Goal: Task Accomplishment & Management: Manage account settings

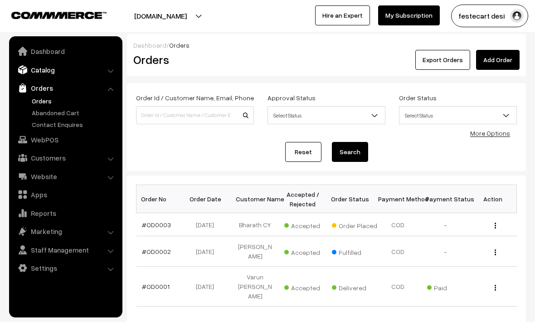
click at [52, 73] on link "Catalog" at bounding box center [65, 70] width 108 height 16
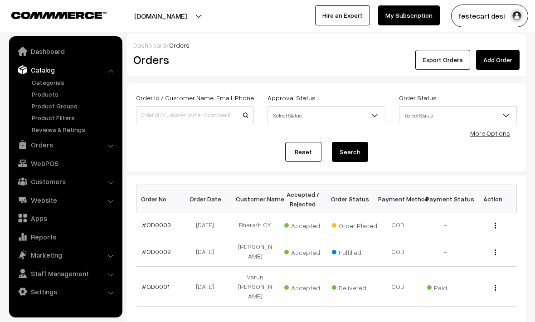
click at [48, 100] on ul "Categories" at bounding box center [65, 105] width 109 height 57
click at [47, 95] on link "Products" at bounding box center [74, 94] width 90 height 10
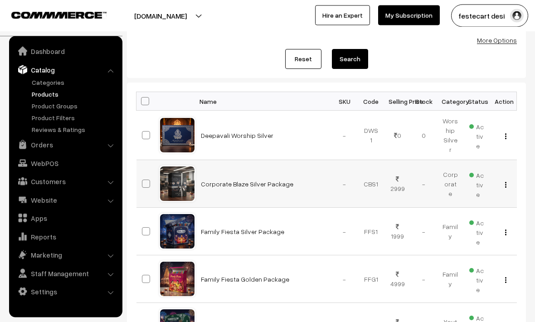
scroll to position [93, 0]
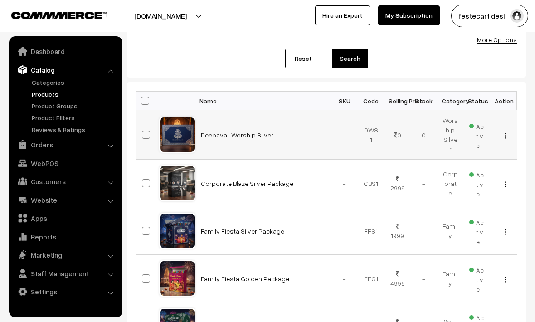
click at [248, 136] on link "Deepavali Worship Silver" at bounding box center [237, 135] width 72 height 8
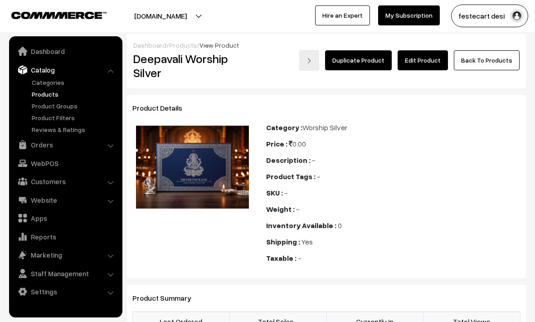
click at [434, 60] on link "Edit Product" at bounding box center [422, 60] width 50 height 20
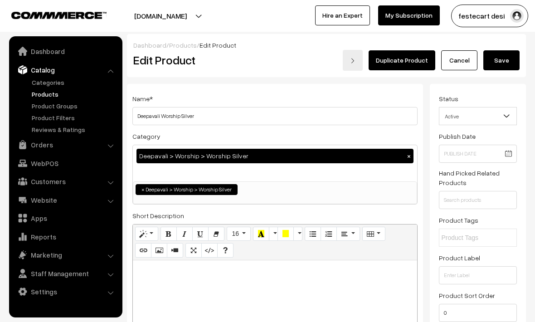
click at [503, 63] on button "Save" at bounding box center [501, 60] width 36 height 20
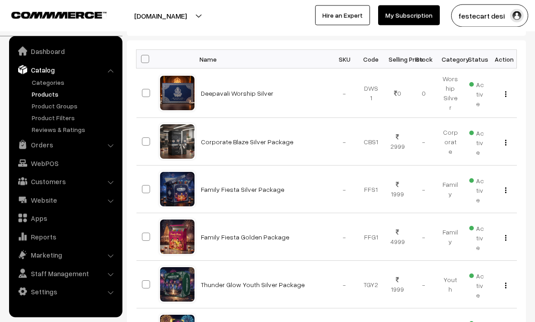
scroll to position [135, 0]
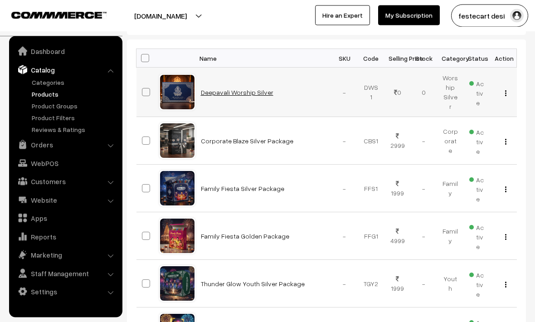
click at [237, 92] on link "Deepavali Worship Silver" at bounding box center [237, 93] width 72 height 8
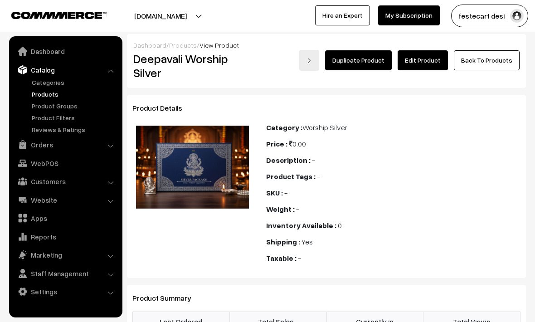
click at [351, 179] on div "Product Tags : -" at bounding box center [393, 176] width 254 height 11
click at [425, 63] on link "Edit Product" at bounding box center [422, 60] width 50 height 20
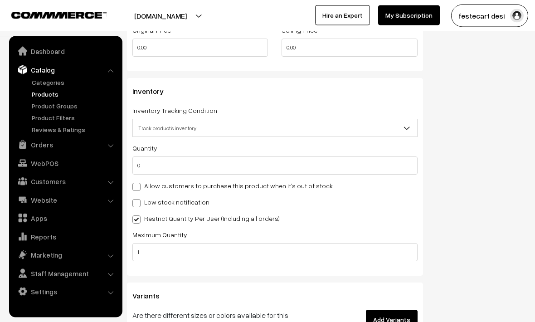
scroll to position [966, 0]
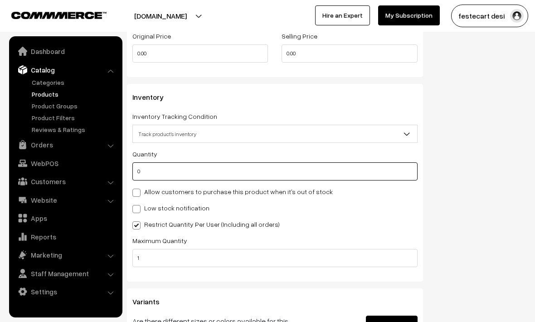
click at [232, 175] on input "0" at bounding box center [274, 171] width 285 height 18
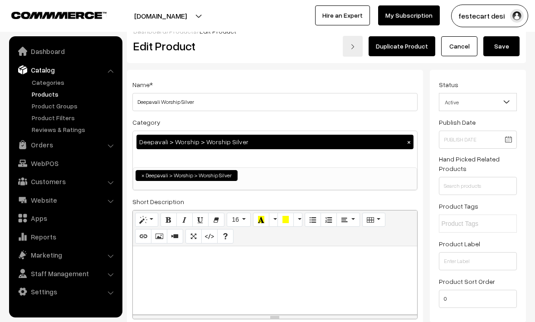
scroll to position [0, 0]
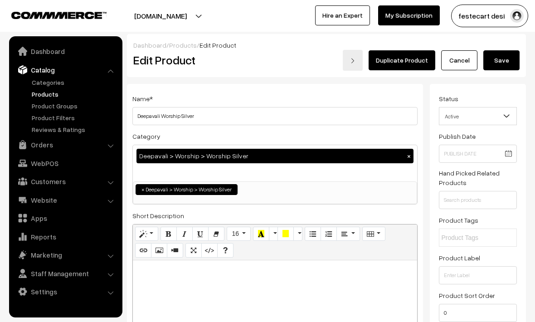
click at [509, 65] on button "Save" at bounding box center [501, 60] width 36 height 20
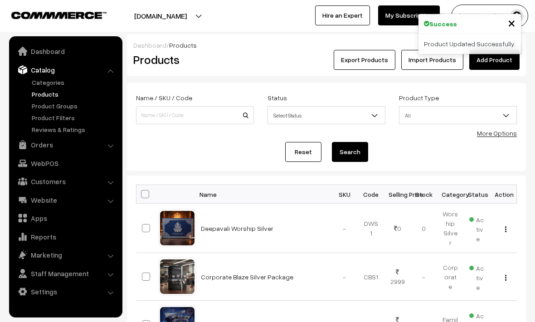
click at [296, 61] on div "Export Products Import Products Add Product" at bounding box center [392, 60] width 253 height 20
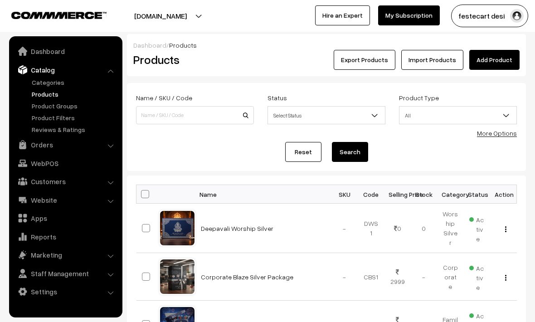
click at [423, 150] on div "Reset Search" at bounding box center [326, 152] width 381 height 20
click at [478, 18] on button "festecart desi" at bounding box center [489, 16] width 77 height 23
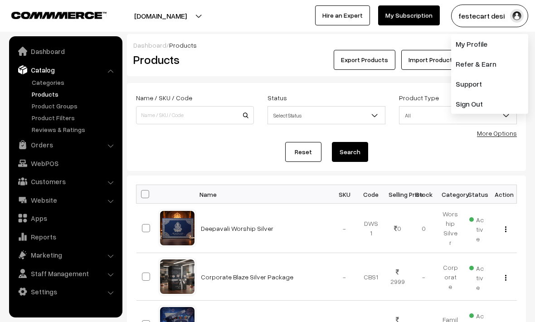
click at [271, 64] on div "Export Products Import Products Add Product" at bounding box center [392, 60] width 253 height 20
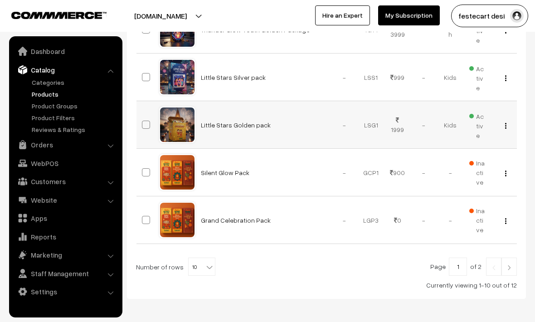
scroll to position [442, 0]
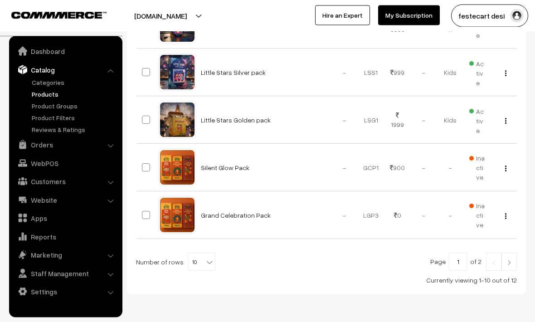
click at [312, 266] on div at bounding box center [326, 262] width 381 height 18
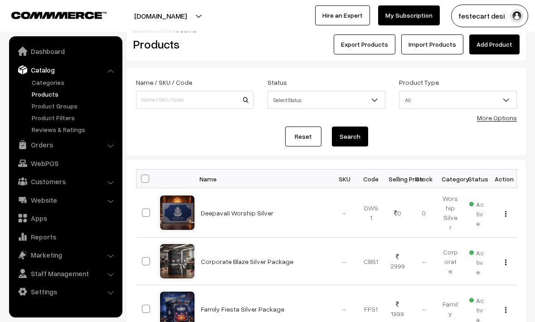
scroll to position [0, 0]
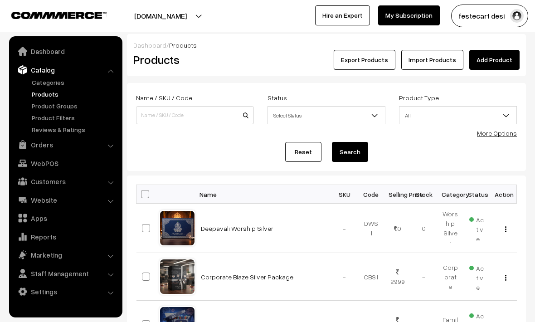
click at [300, 60] on div "Export Products Import Products Add Product" at bounding box center [392, 60] width 253 height 20
click at [255, 153] on div "Reset Search" at bounding box center [326, 152] width 381 height 20
click at [246, 226] on link "Deepavali Worship Silver" at bounding box center [237, 228] width 72 height 8
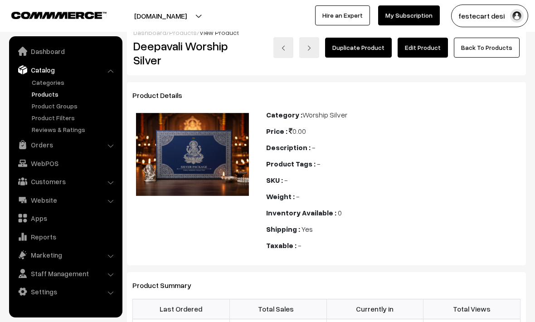
scroll to position [5, 0]
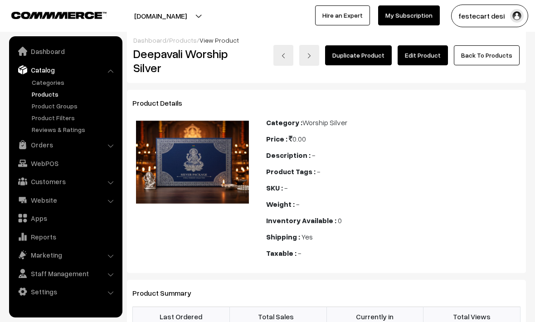
click at [435, 58] on link "Edit Product" at bounding box center [422, 55] width 50 height 20
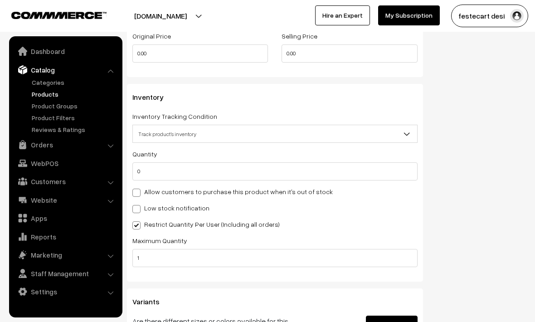
scroll to position [968, 0]
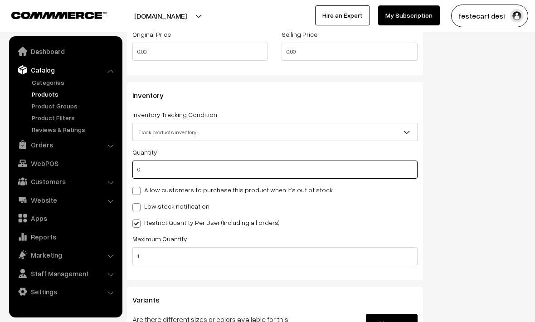
click at [166, 169] on input "0" at bounding box center [274, 169] width 285 height 18
type input "10"
type input "100"
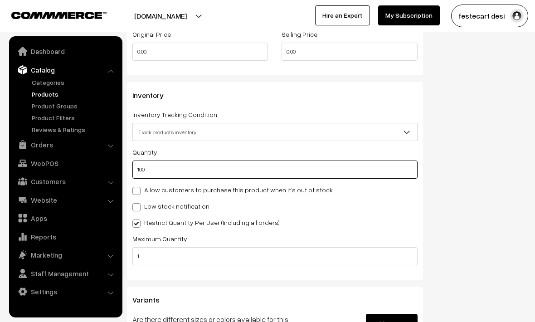
type input "10"
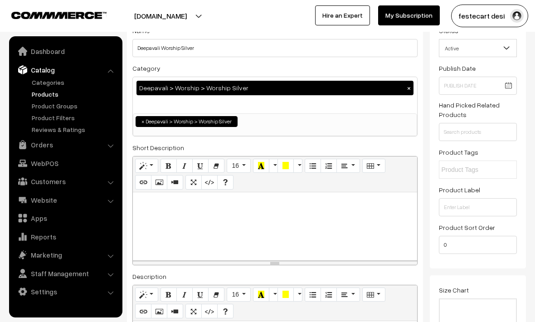
scroll to position [0, 0]
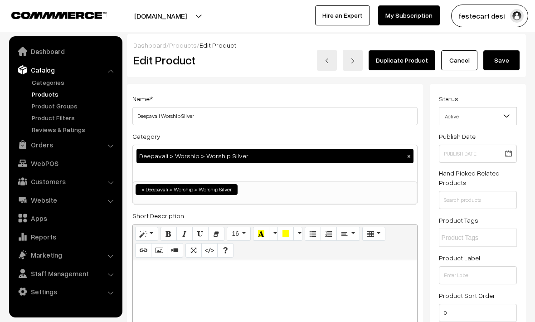
type input "10"
click at [505, 65] on button "Save" at bounding box center [501, 60] width 36 height 20
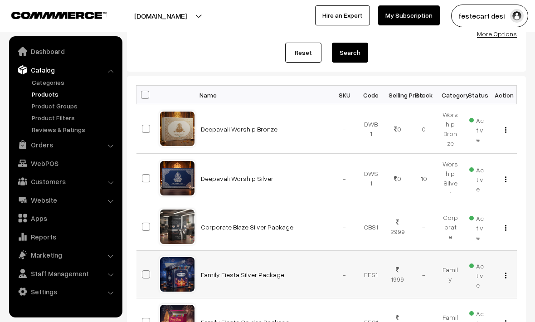
scroll to position [101, 0]
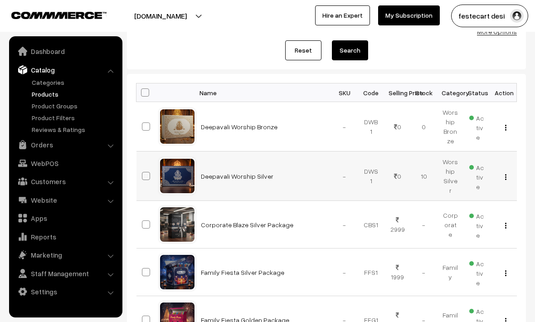
click at [505, 176] on img "button" at bounding box center [505, 177] width 1 height 6
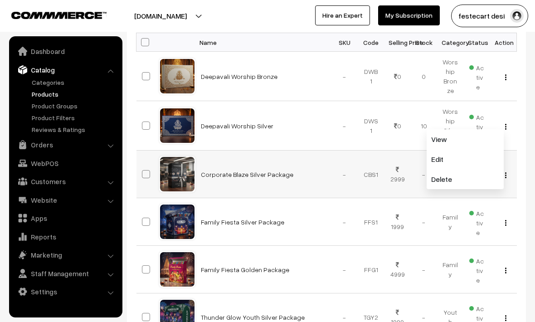
scroll to position [152, 0]
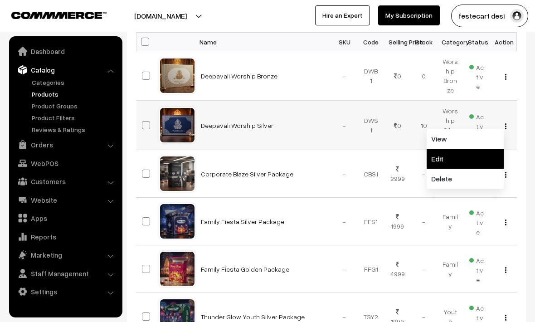
click at [443, 161] on link "Edit" at bounding box center [464, 159] width 77 height 20
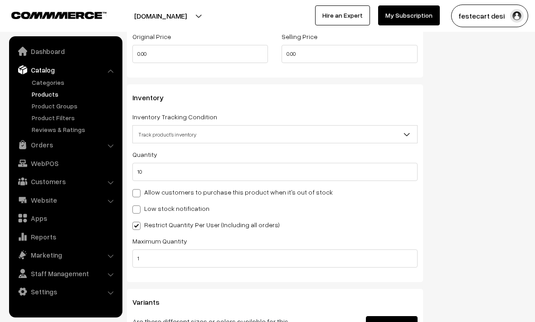
scroll to position [998, 0]
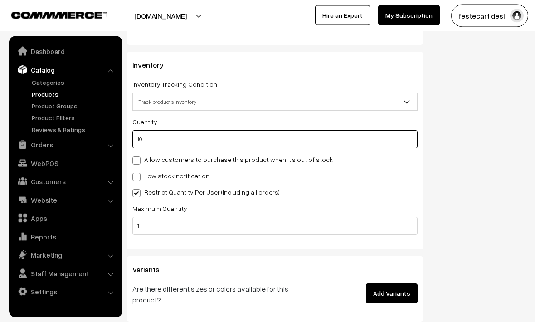
click at [215, 146] on input "10" at bounding box center [274, 139] width 285 height 18
type input "1"
type input "11"
type input "0"
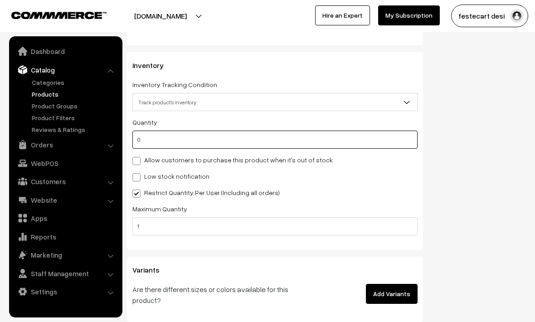
type input "10"
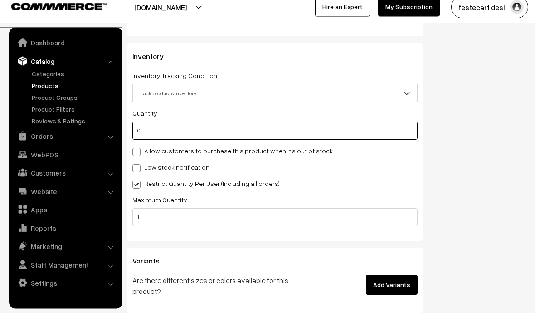
type input "0"
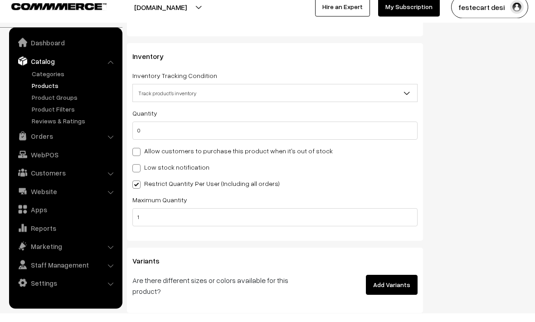
click at [136, 189] on span at bounding box center [136, 193] width 8 height 8
click at [136, 189] on input "Restrict Quantity Per User (Including all orders)" at bounding box center [135, 192] width 6 height 6
checkbox input "false"
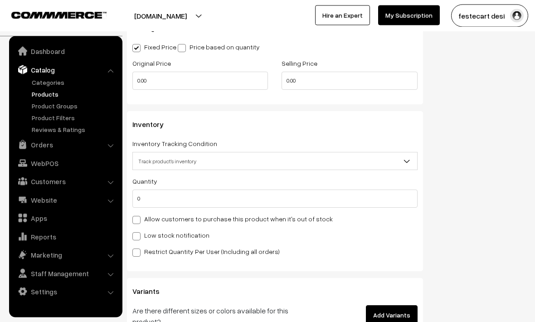
scroll to position [938, 0]
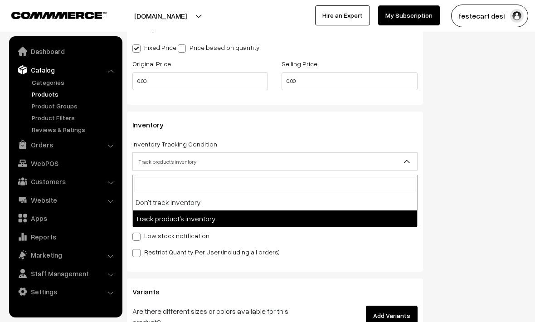
click at [298, 160] on span "Track product's inventory" at bounding box center [275, 162] width 284 height 16
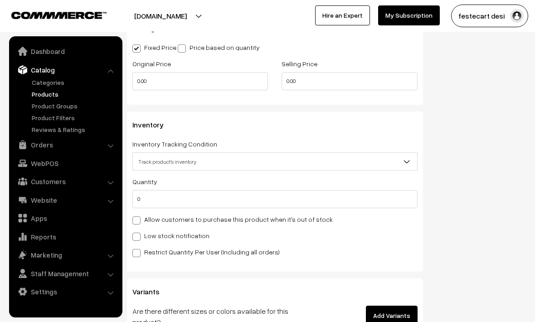
click at [293, 164] on span "Track product's inventory" at bounding box center [275, 162] width 284 height 16
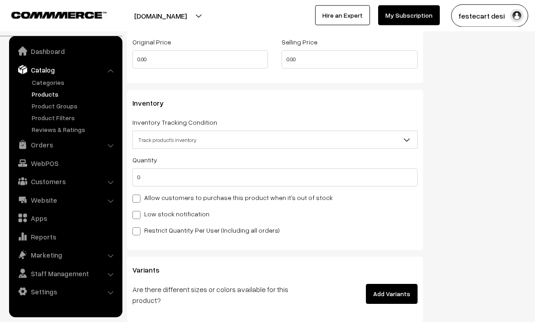
scroll to position [960, 0]
click at [134, 218] on span at bounding box center [136, 215] width 8 height 8
click at [134, 216] on input "Low stock notification" at bounding box center [135, 213] width 6 height 6
checkbox input "true"
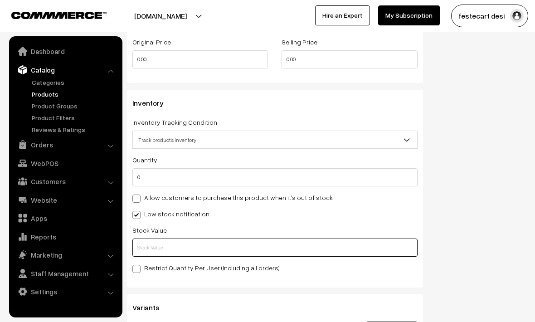
click at [248, 254] on input "text" at bounding box center [274, 247] width 285 height 18
type input "1"
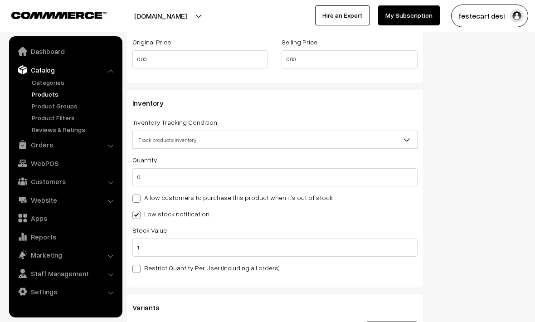
click at [272, 217] on div "Low stock notification" at bounding box center [274, 213] width 285 height 11
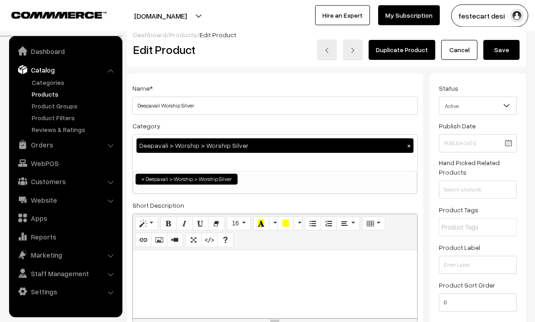
scroll to position [0, 0]
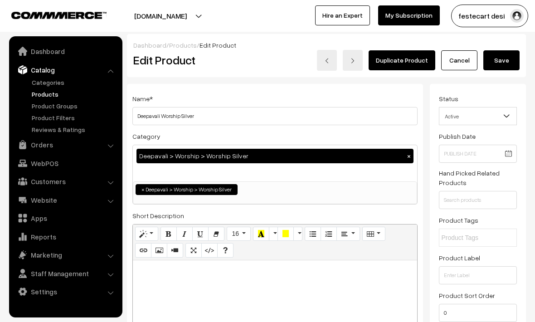
click at [498, 62] on button "Save" at bounding box center [501, 60] width 36 height 20
